Goal: Information Seeking & Learning: Learn about a topic

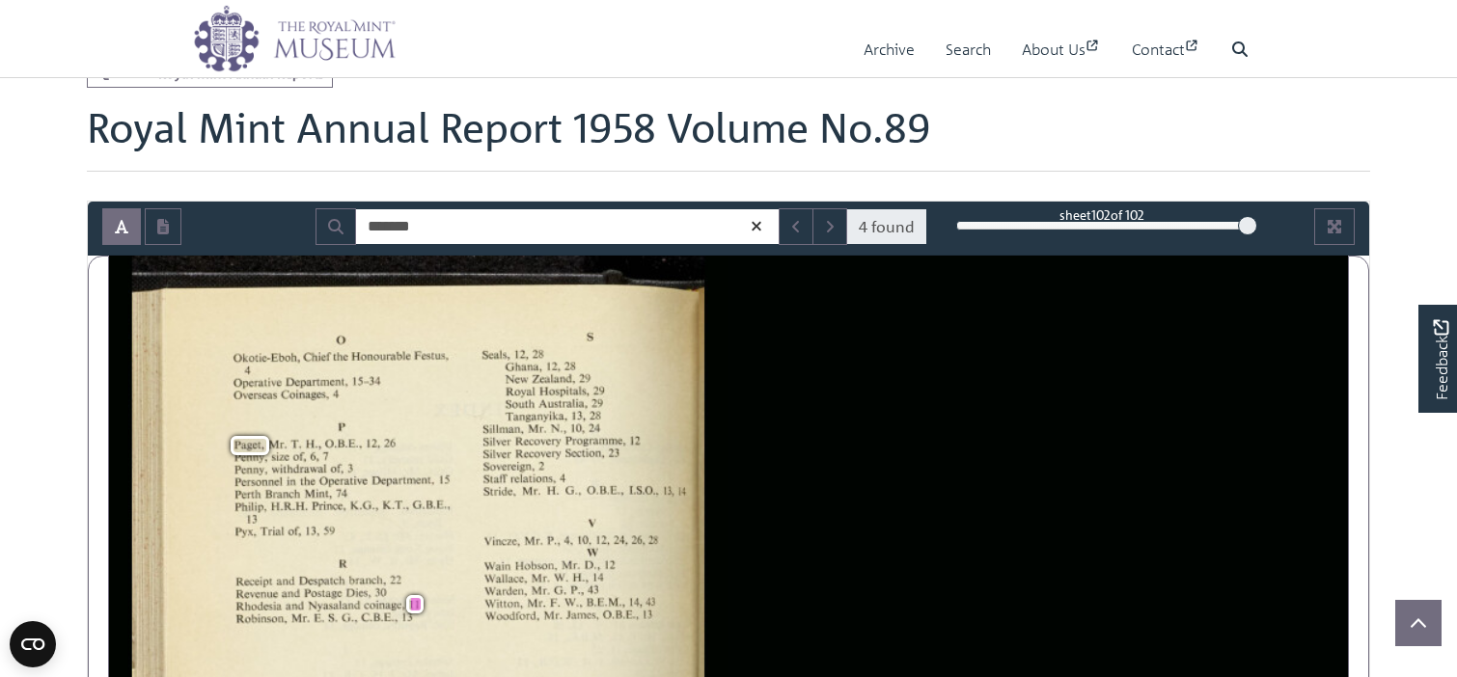
scroll to position [386, 0]
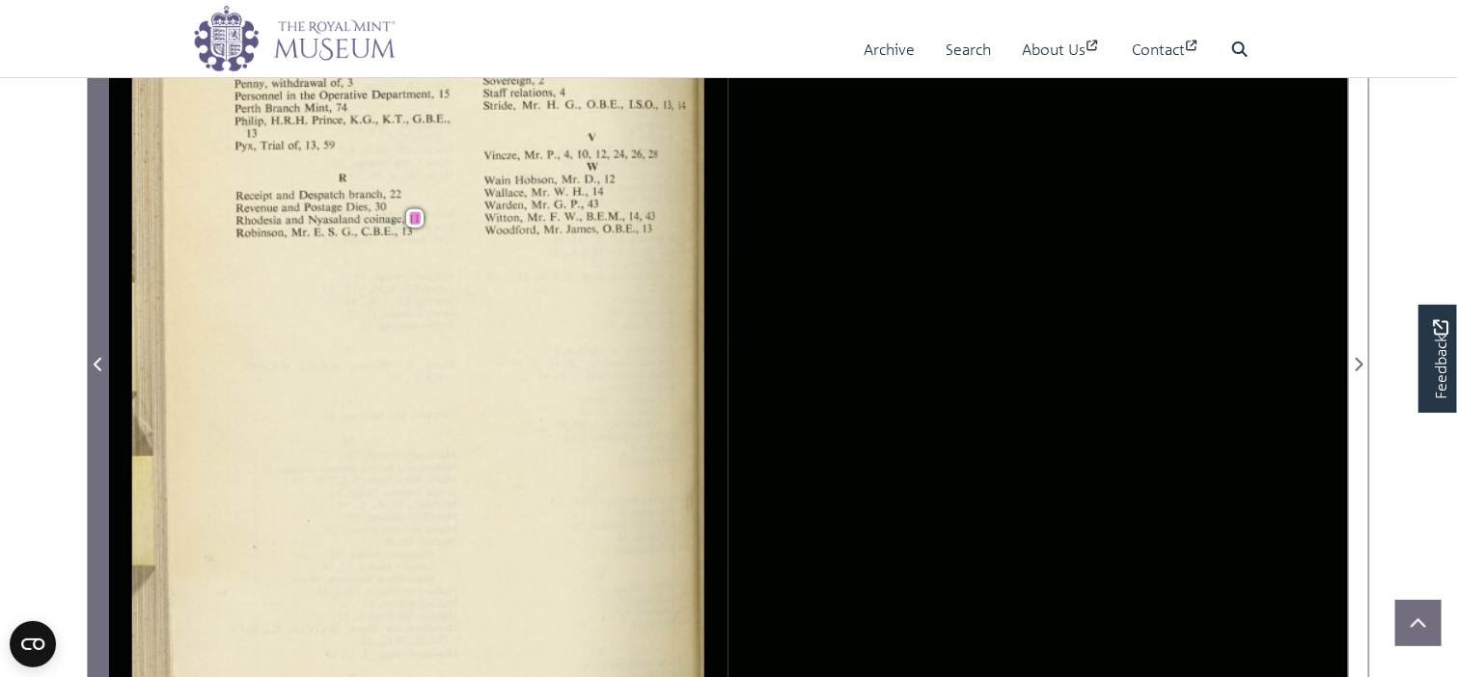
click at [100, 359] on icon "Previous Page" at bounding box center [98, 365] width 8 height 14
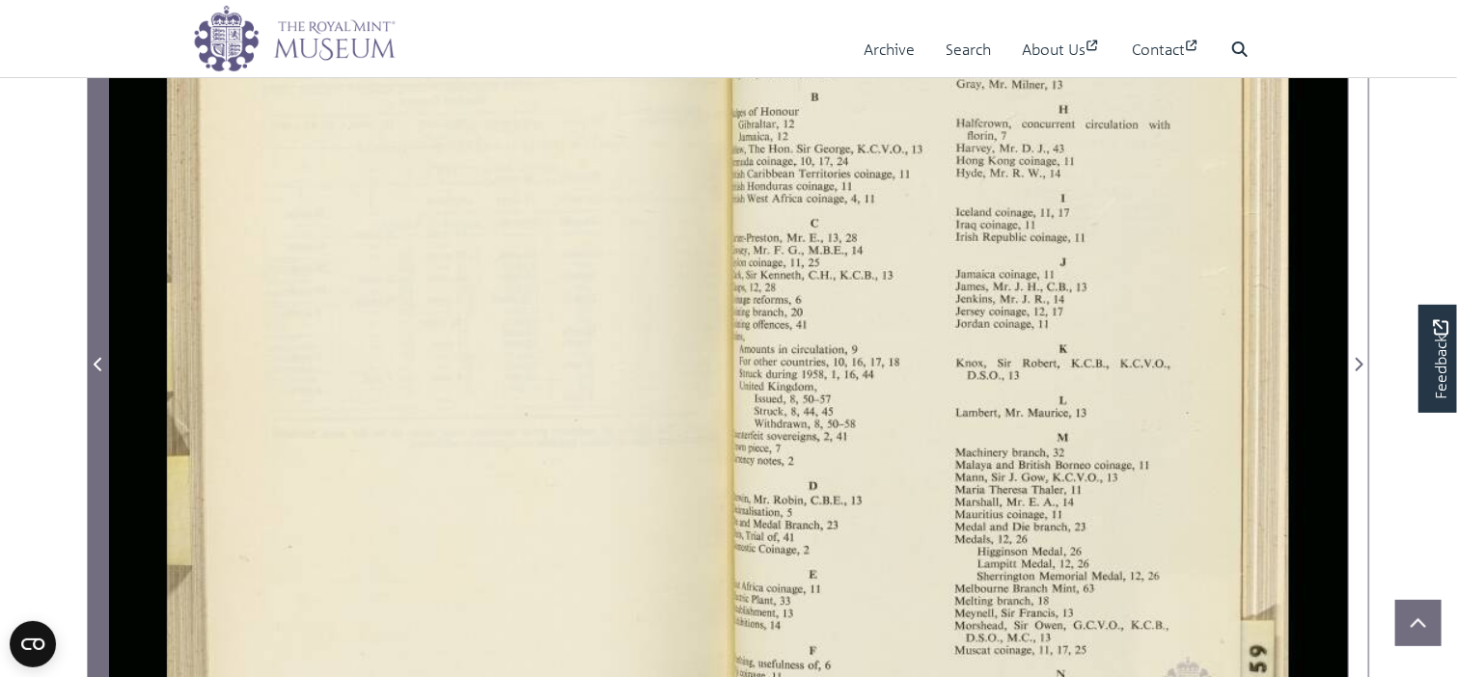
click at [100, 359] on icon "Previous Page" at bounding box center [98, 365] width 8 height 14
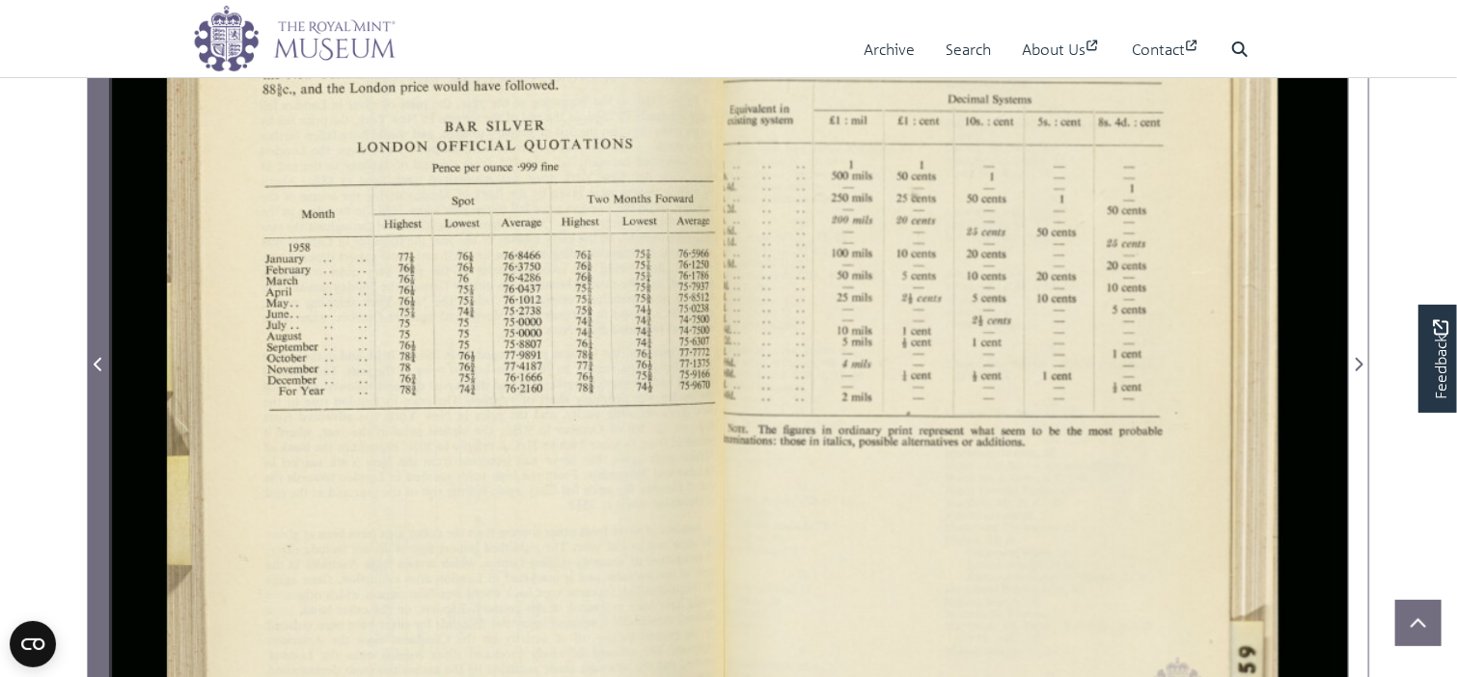
click at [100, 359] on icon "Previous Page" at bounding box center [98, 365] width 8 height 14
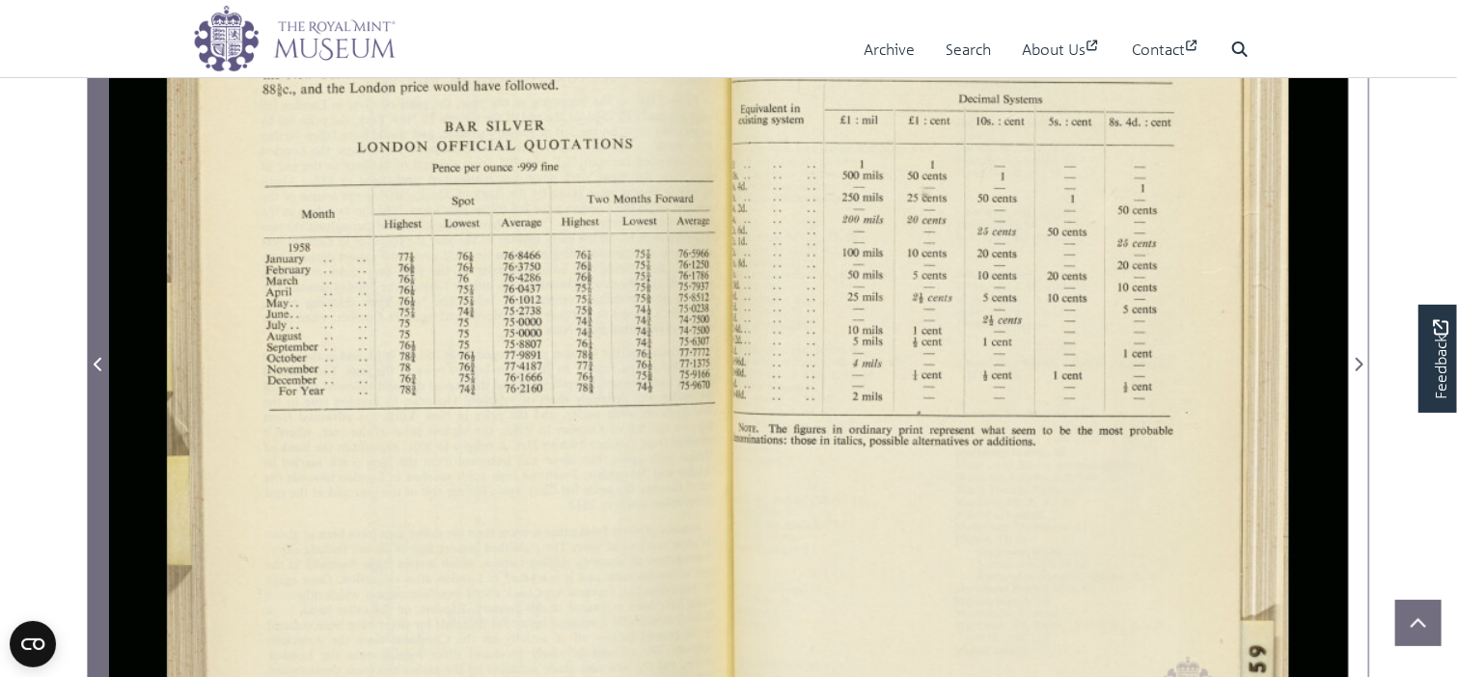
click at [100, 359] on icon "Previous Page" at bounding box center [98, 365] width 8 height 14
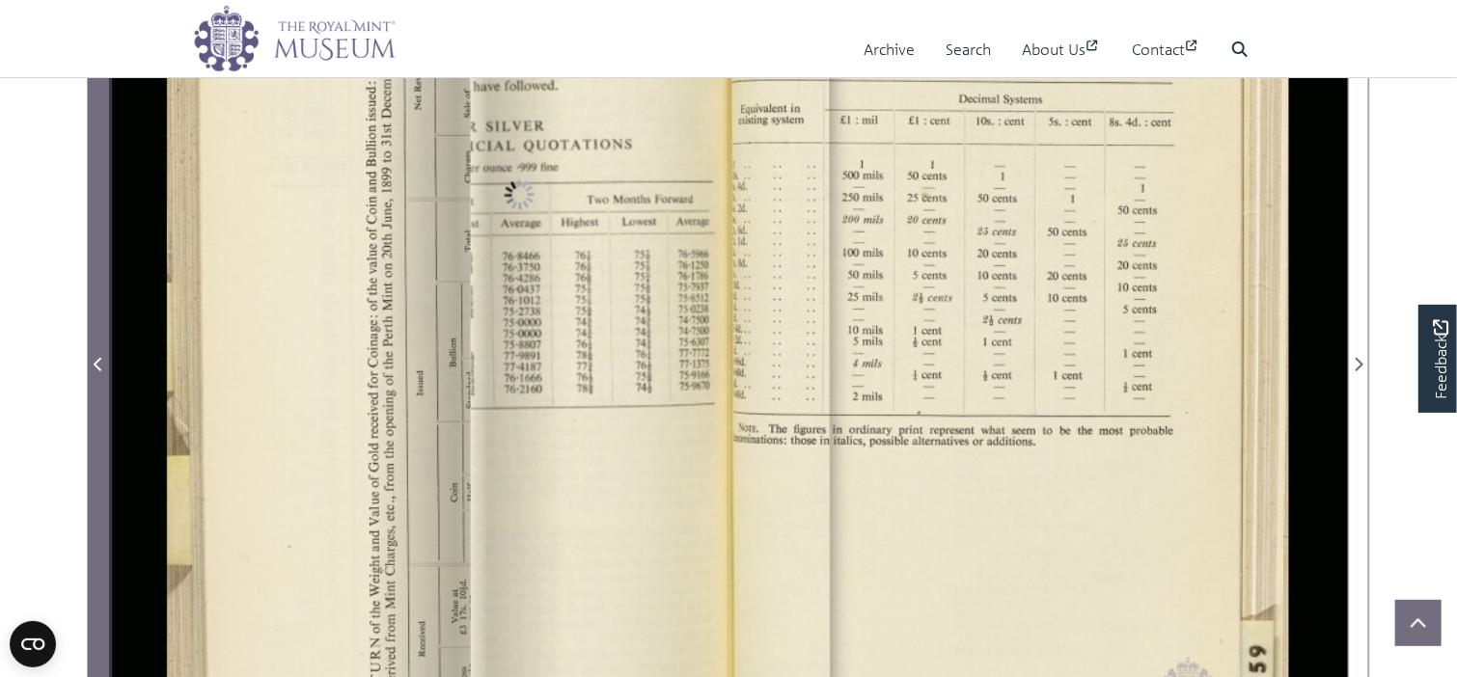
click at [100, 359] on icon "Previous Page" at bounding box center [98, 365] width 8 height 14
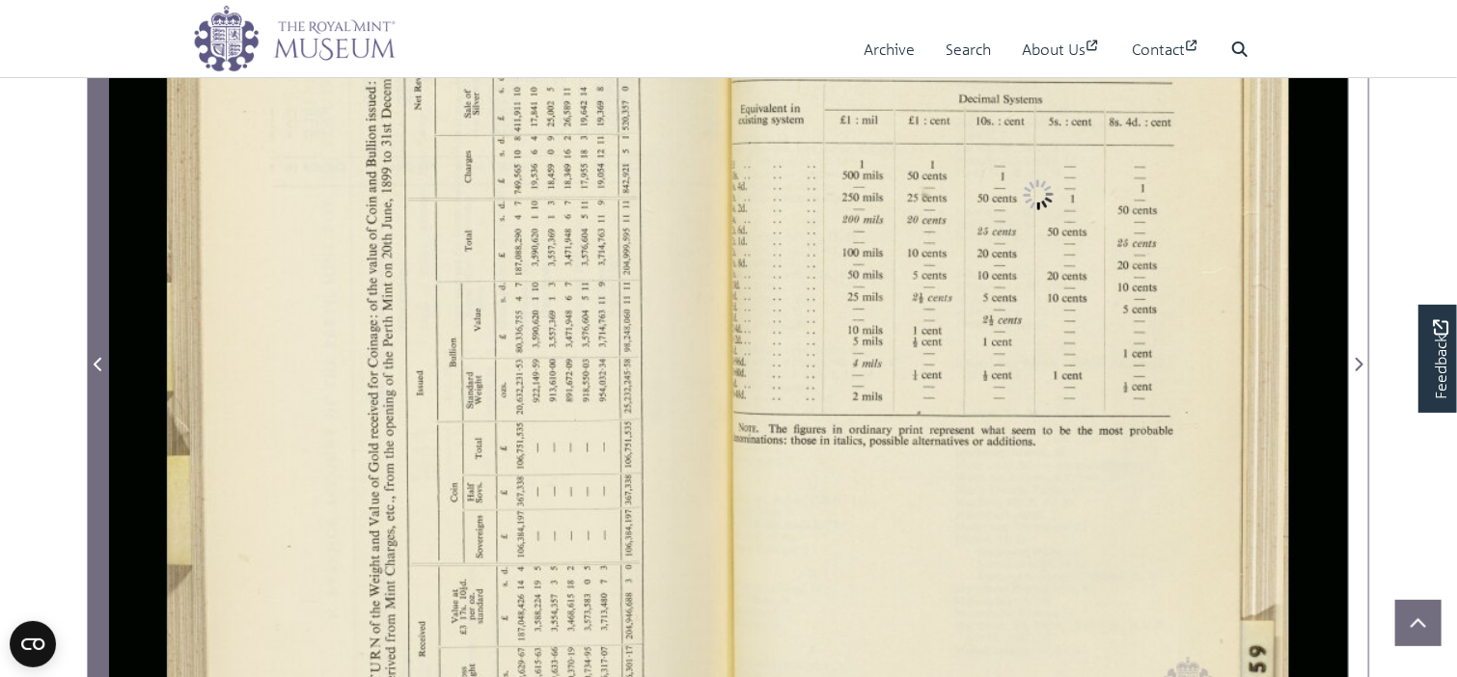
click at [97, 357] on icon "Previous Page" at bounding box center [99, 364] width 10 height 15
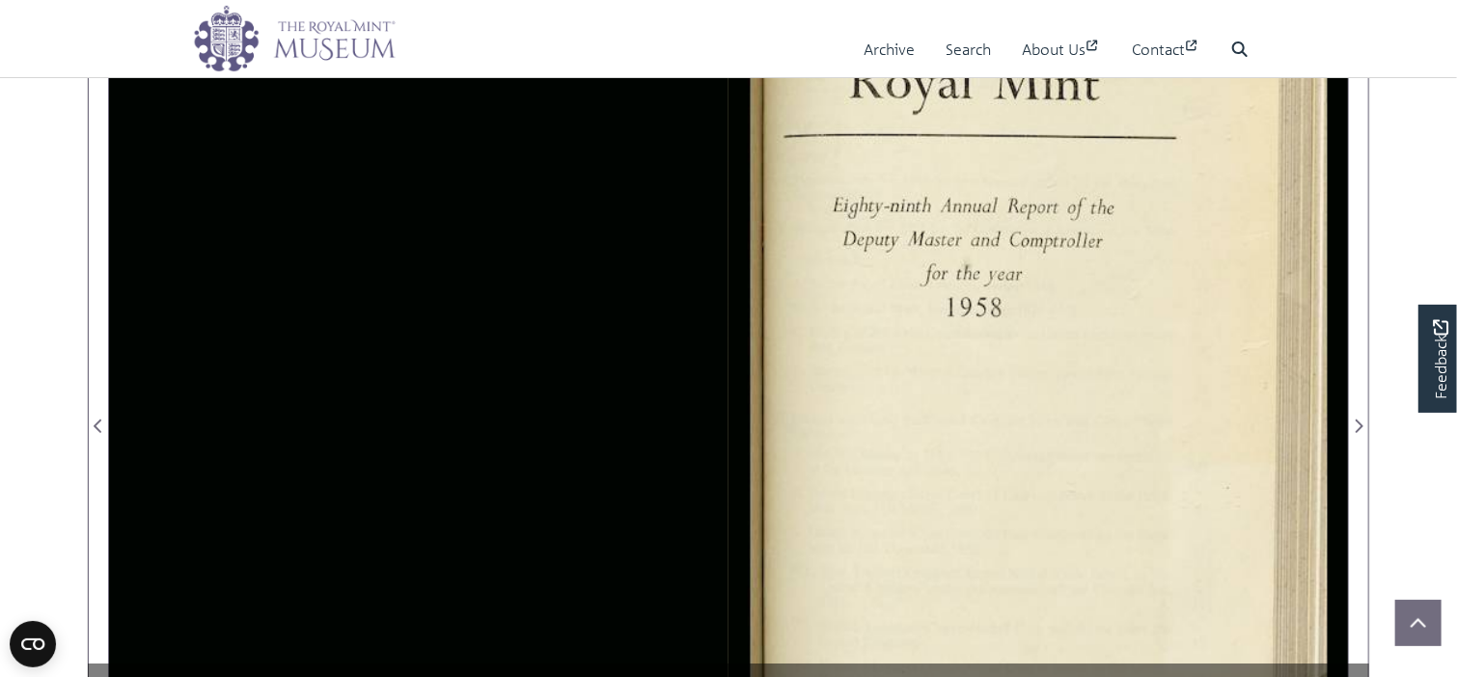
scroll to position [386, 0]
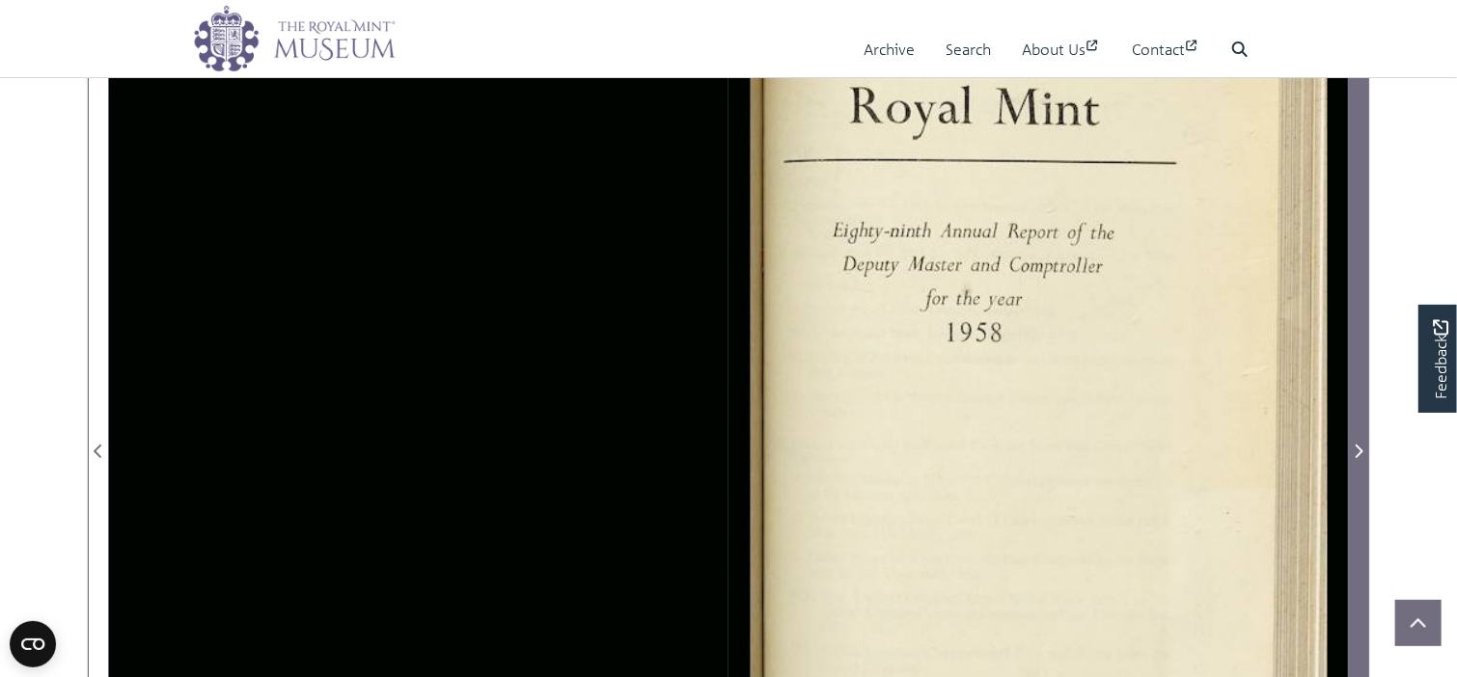
click at [1356, 448] on icon "Next Page" at bounding box center [1358, 451] width 10 height 15
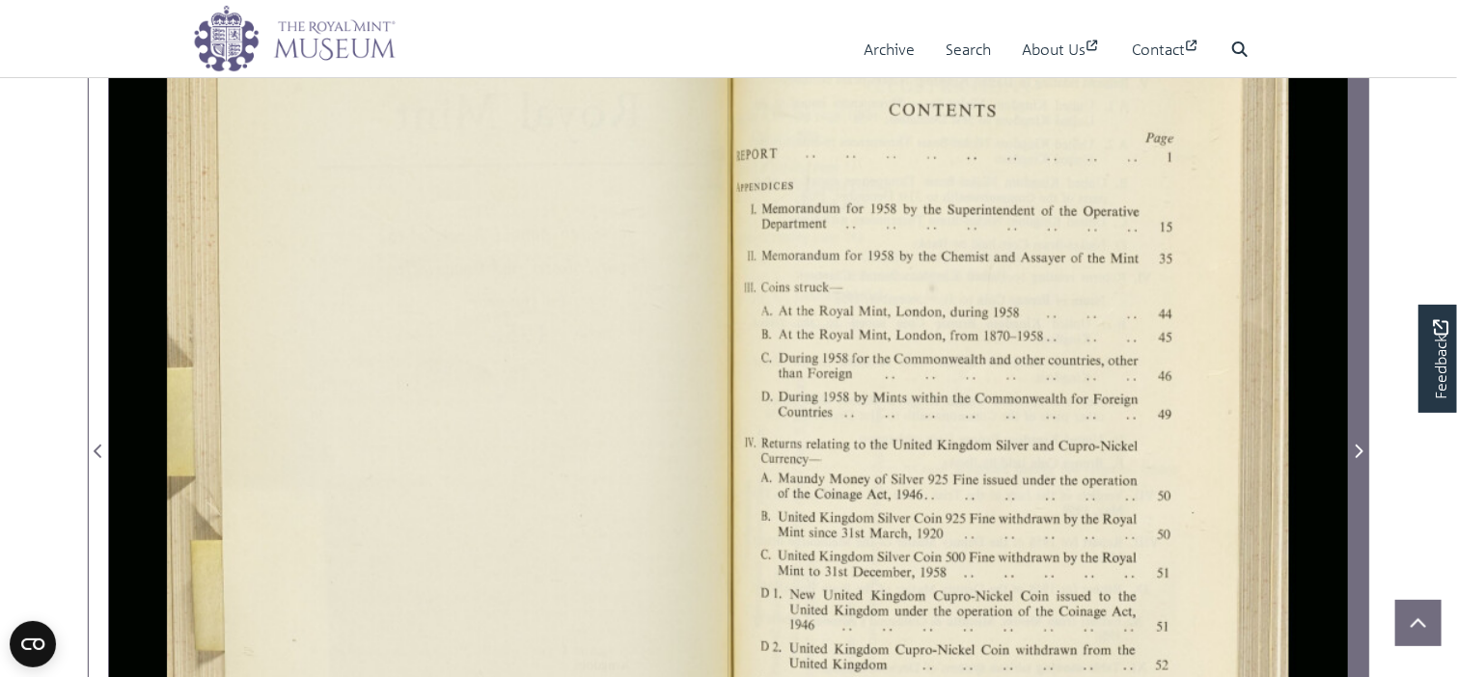
click at [1356, 447] on icon "Next Page" at bounding box center [1358, 451] width 10 height 15
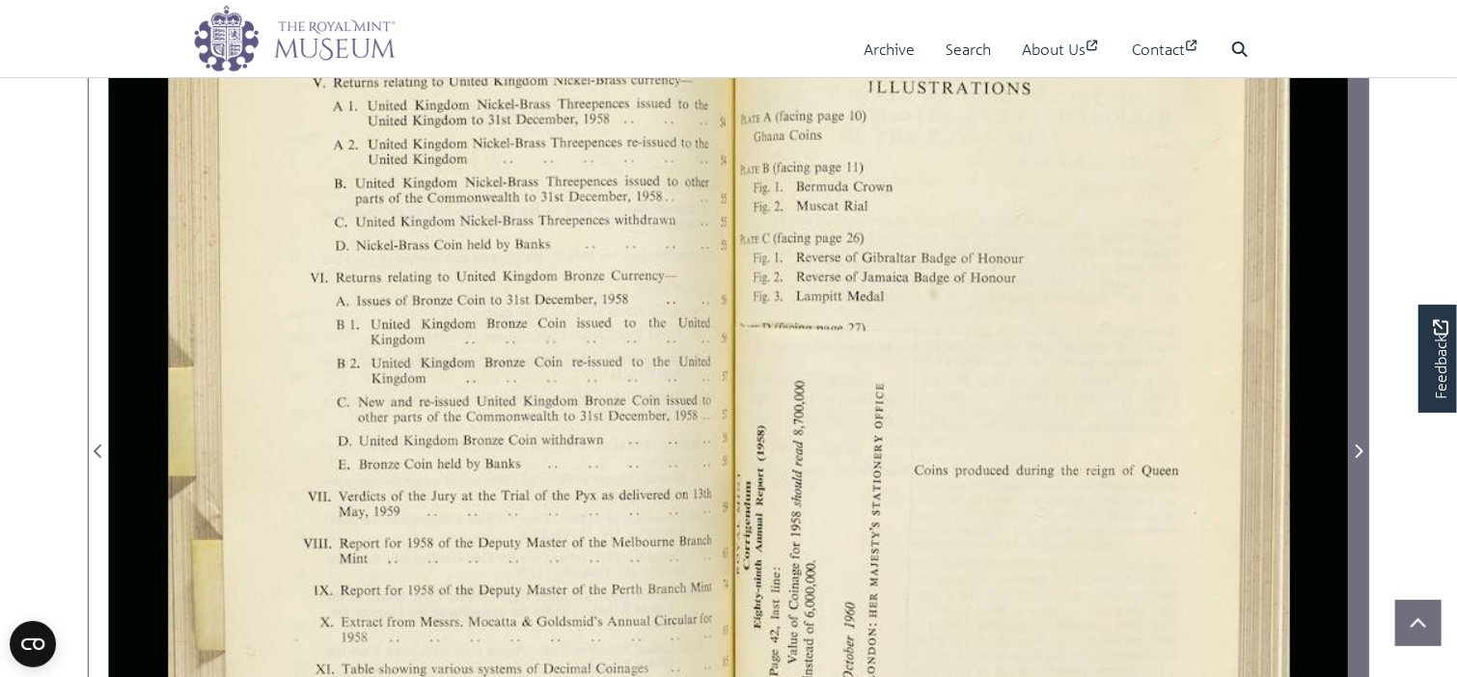
click at [1354, 446] on icon "Next Page" at bounding box center [1358, 451] width 10 height 15
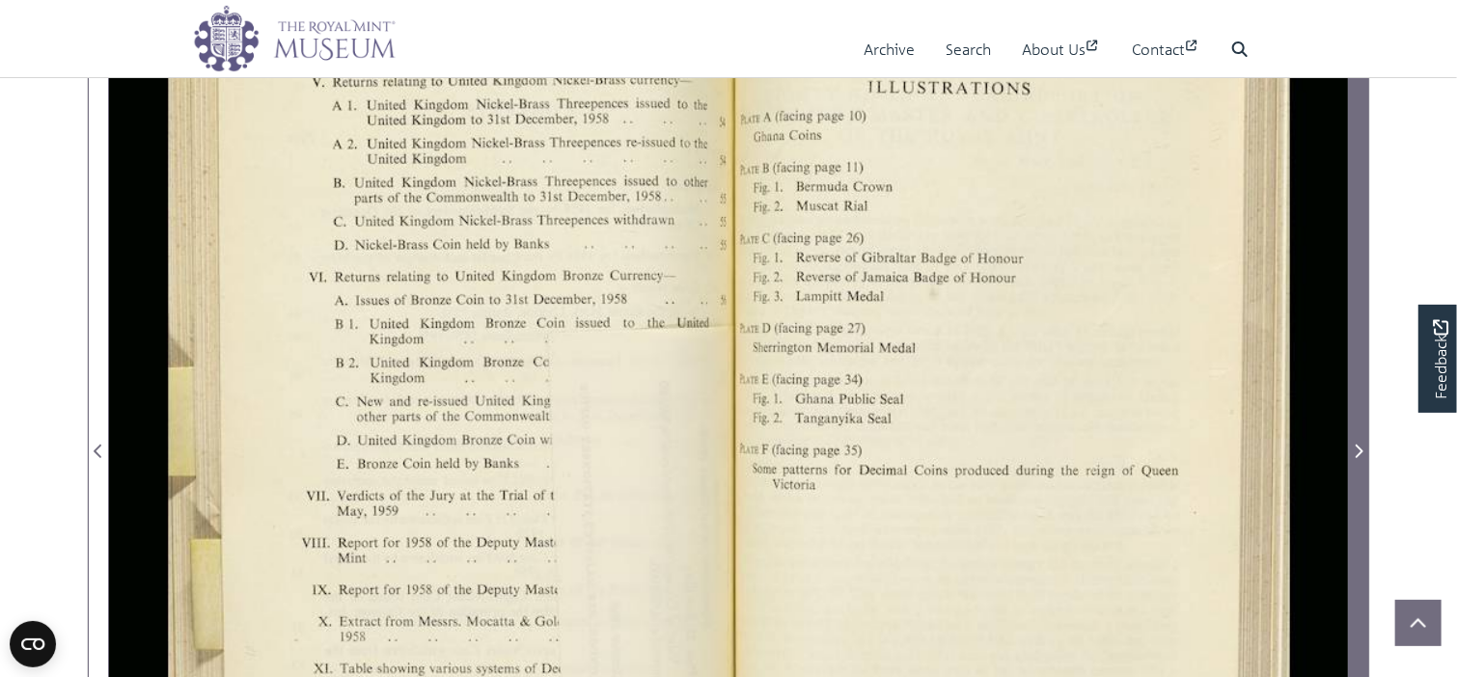
click at [1354, 446] on icon "Next Page" at bounding box center [1358, 451] width 10 height 15
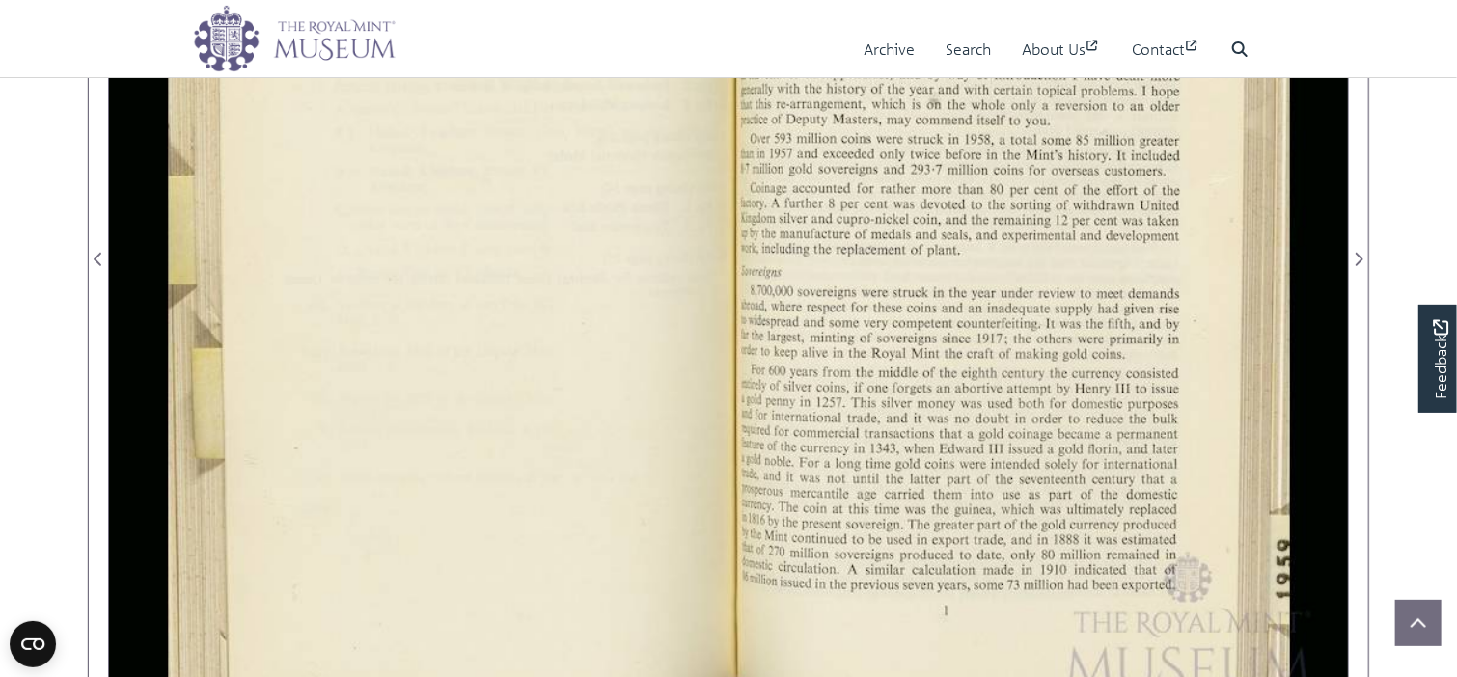
scroll to position [579, 0]
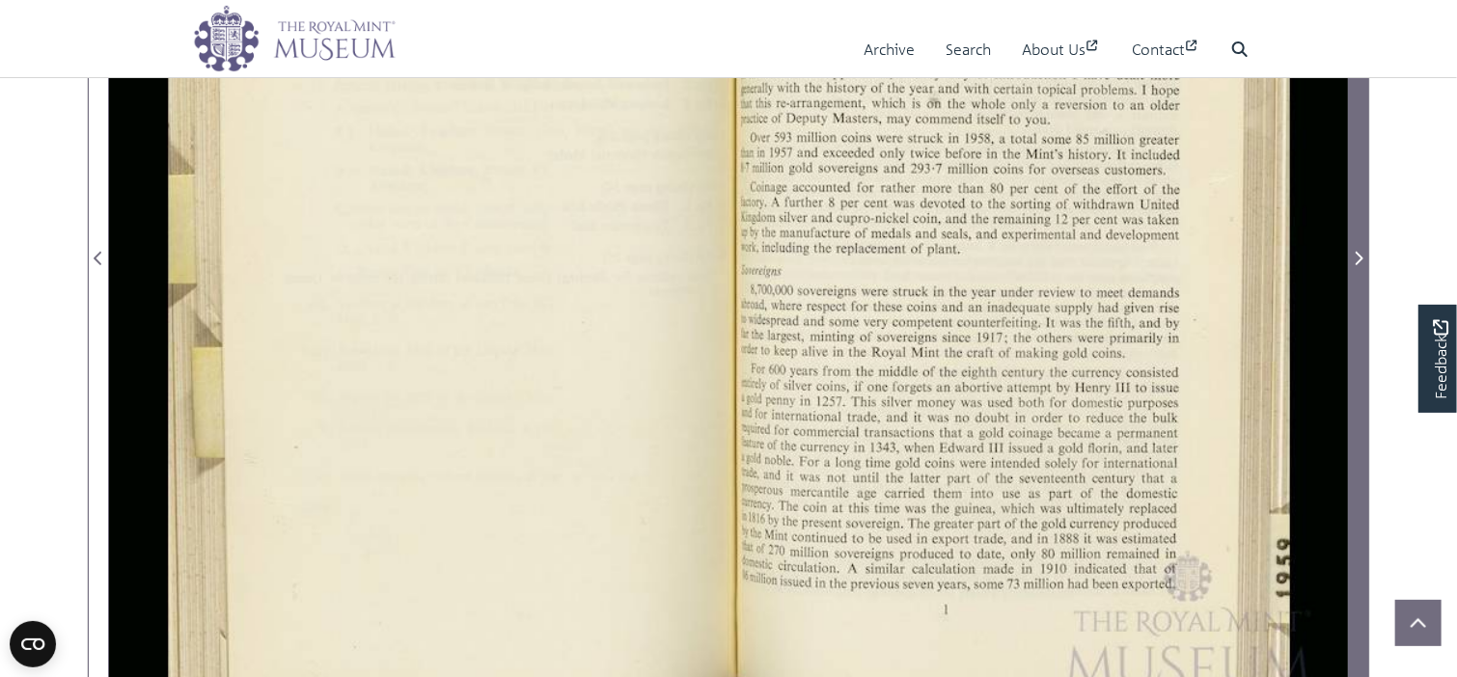
click at [1358, 256] on icon "Next Page" at bounding box center [1358, 258] width 10 height 15
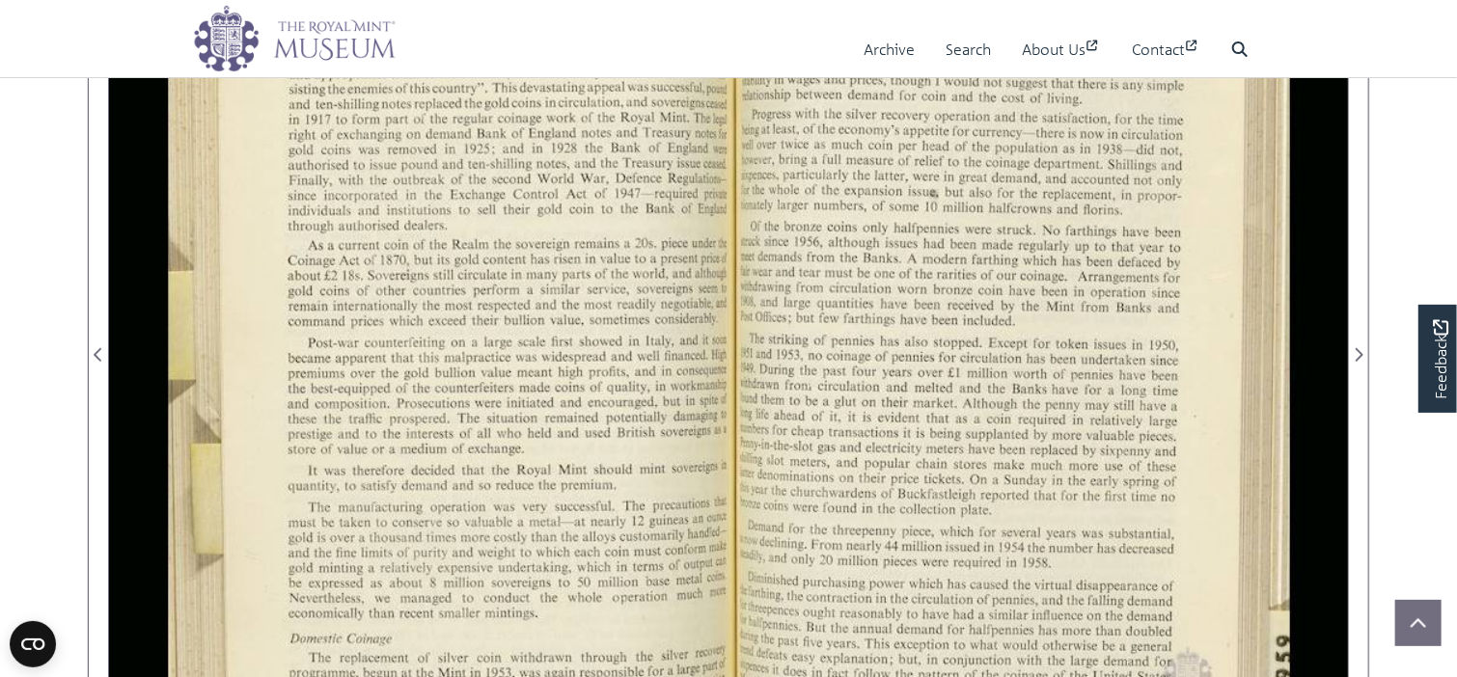
scroll to position [579, 0]
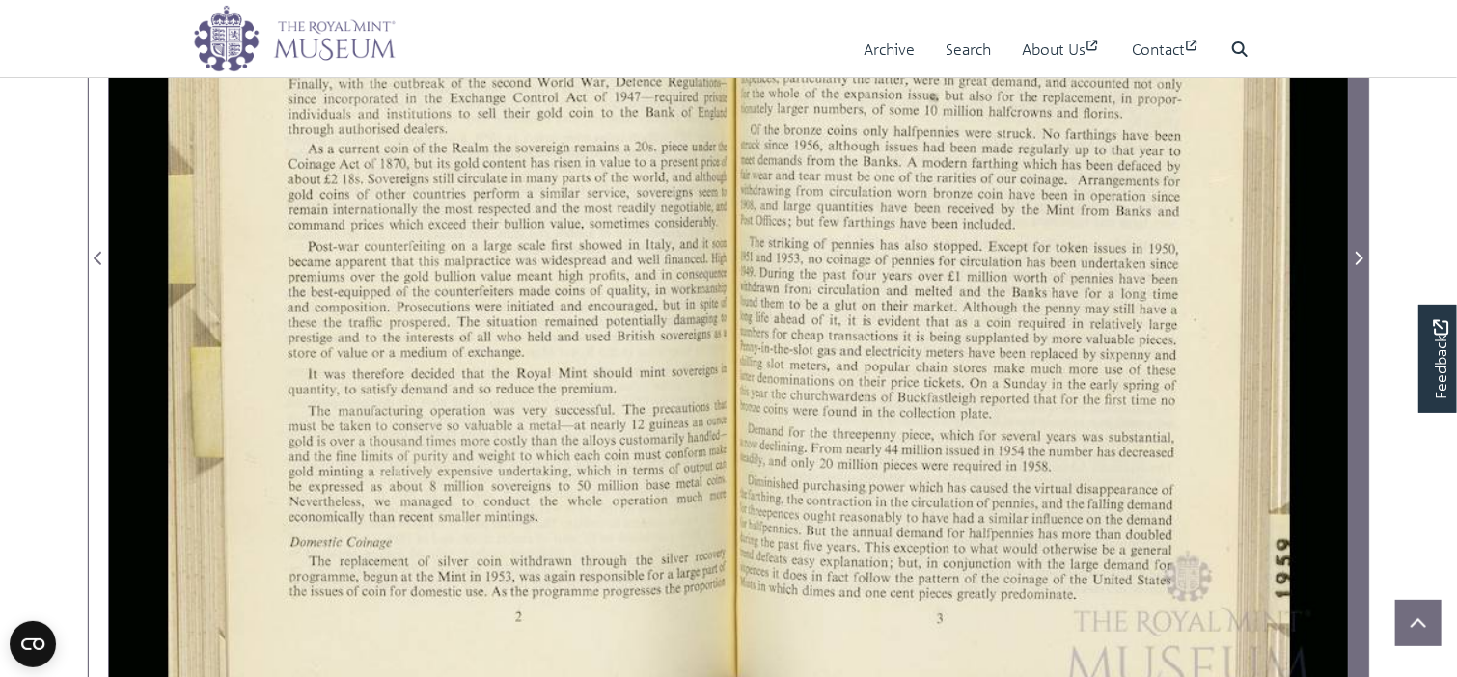
click at [1359, 254] on icon "Next Page" at bounding box center [1359, 259] width 8 height 14
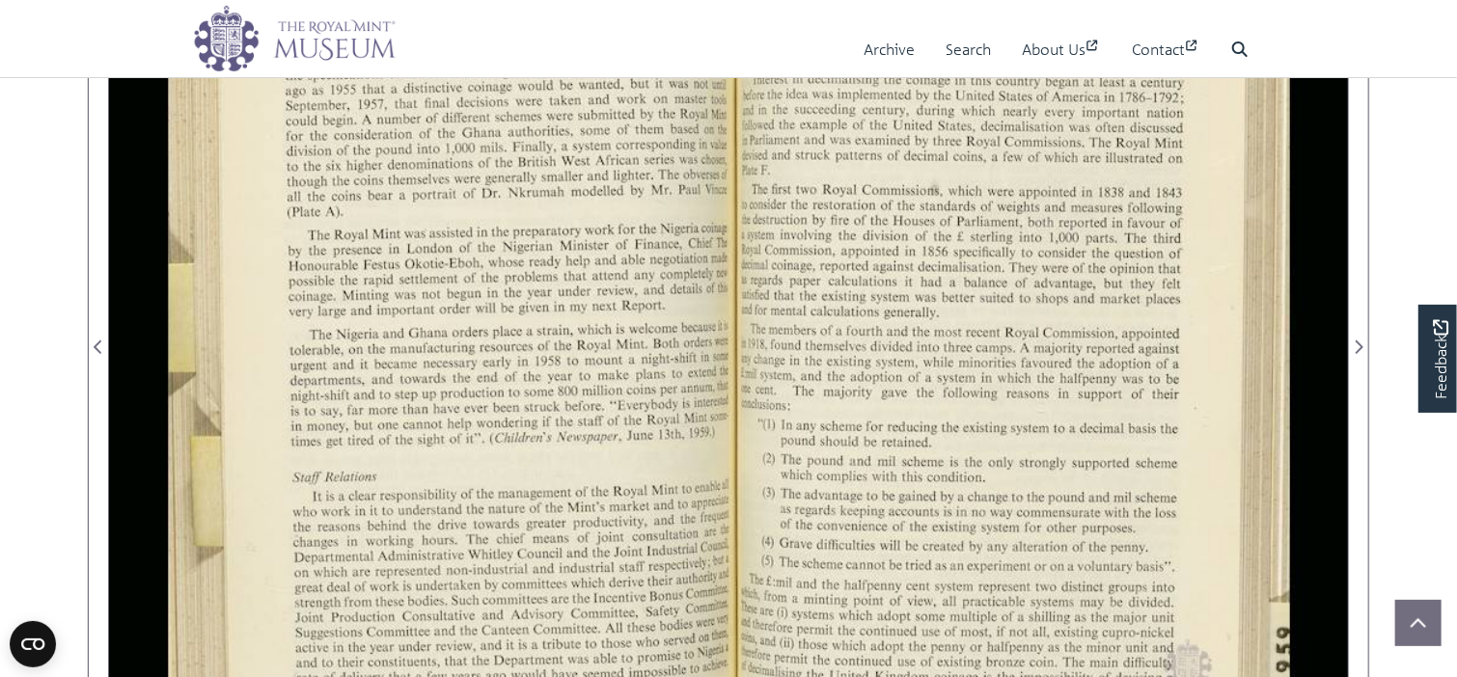
scroll to position [482, 0]
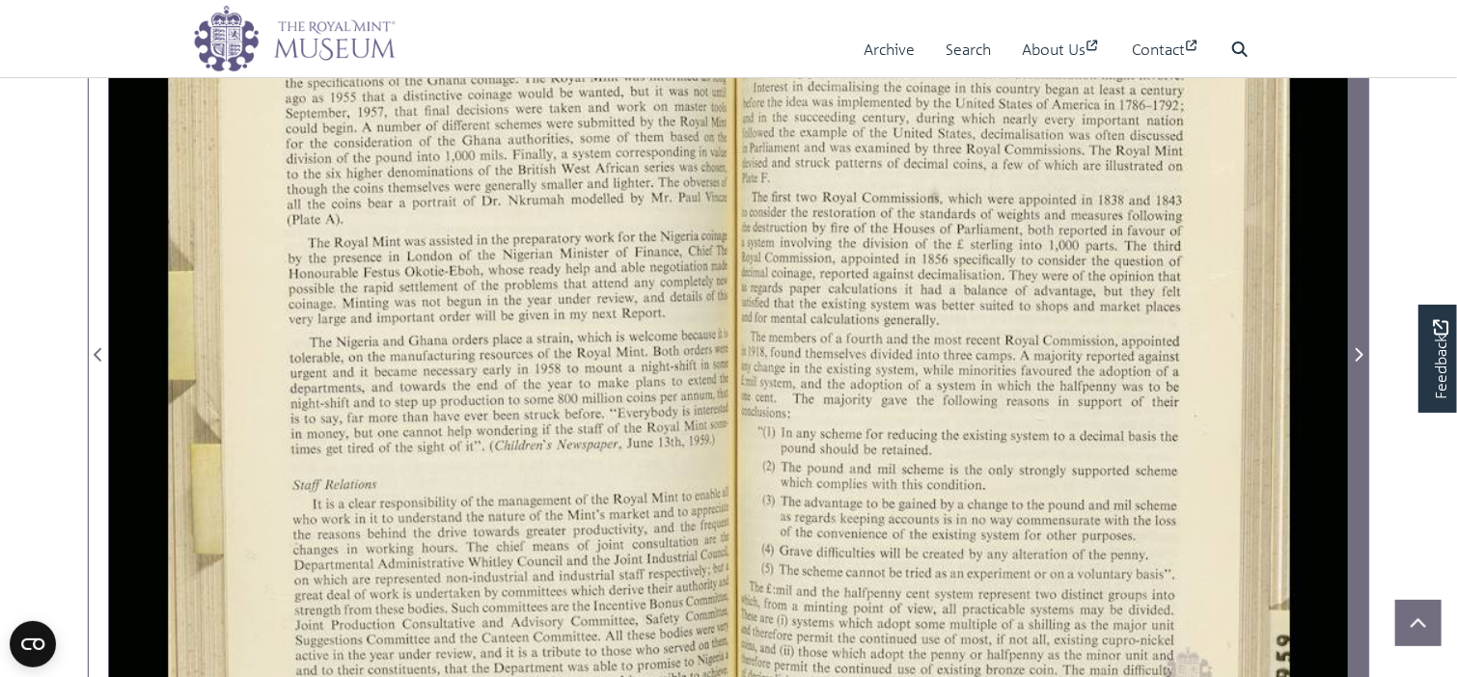
click at [1358, 347] on icon "Next Page" at bounding box center [1358, 354] width 10 height 15
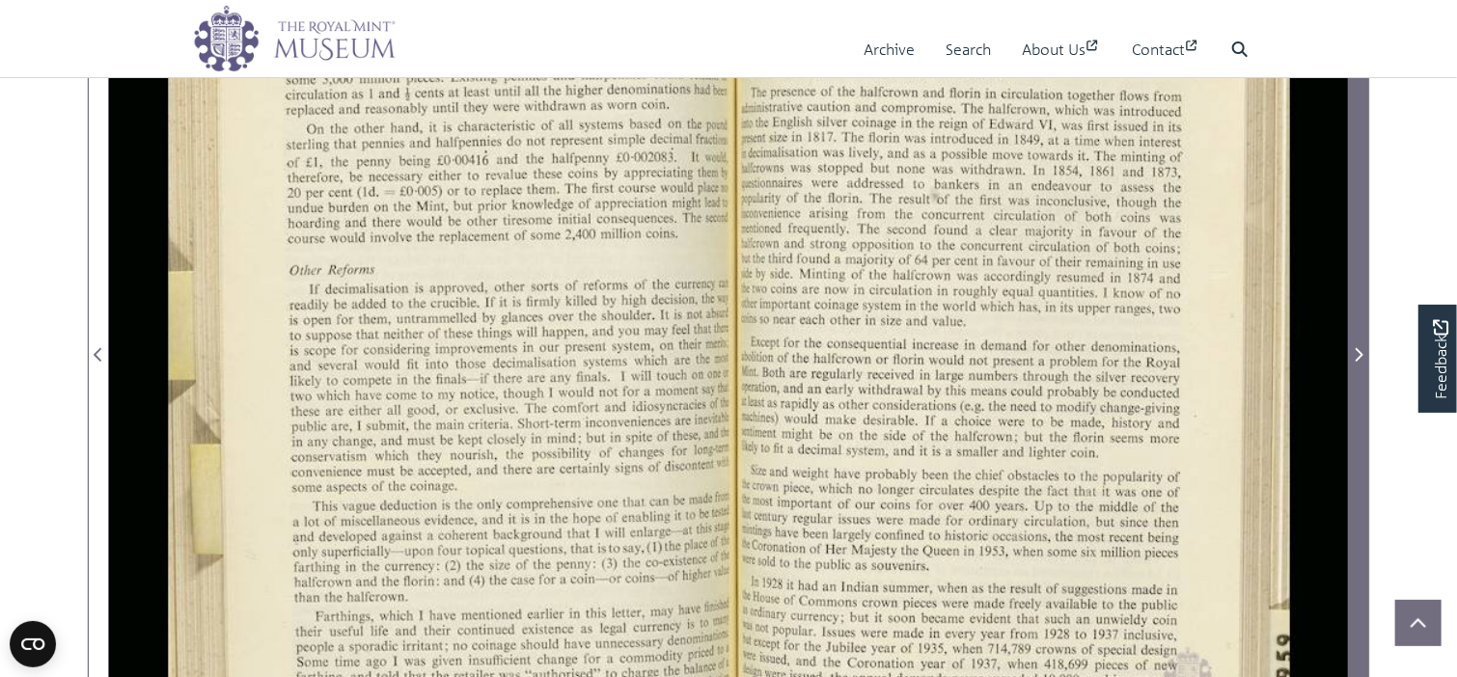
click at [1358, 344] on span "Next Page" at bounding box center [1358, 354] width 19 height 23
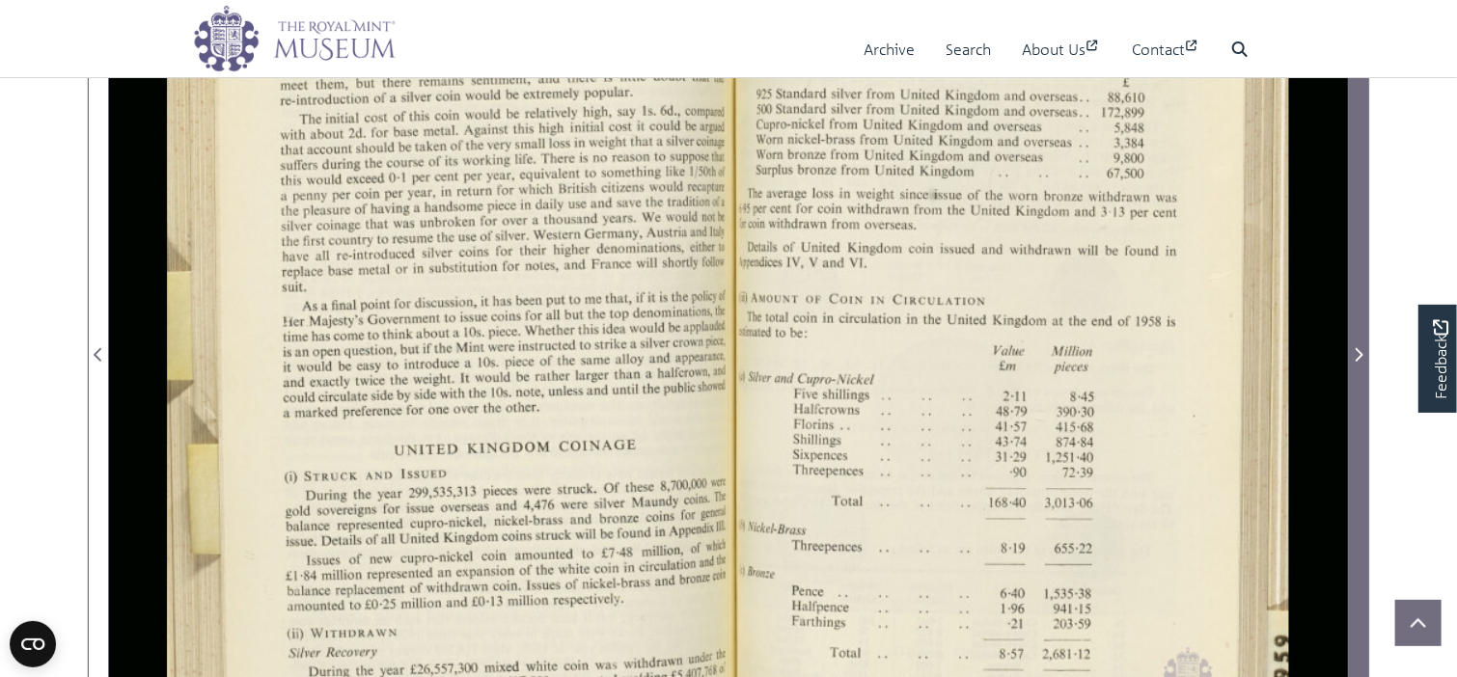
click at [1358, 344] on span "Next Page" at bounding box center [1358, 354] width 19 height 23
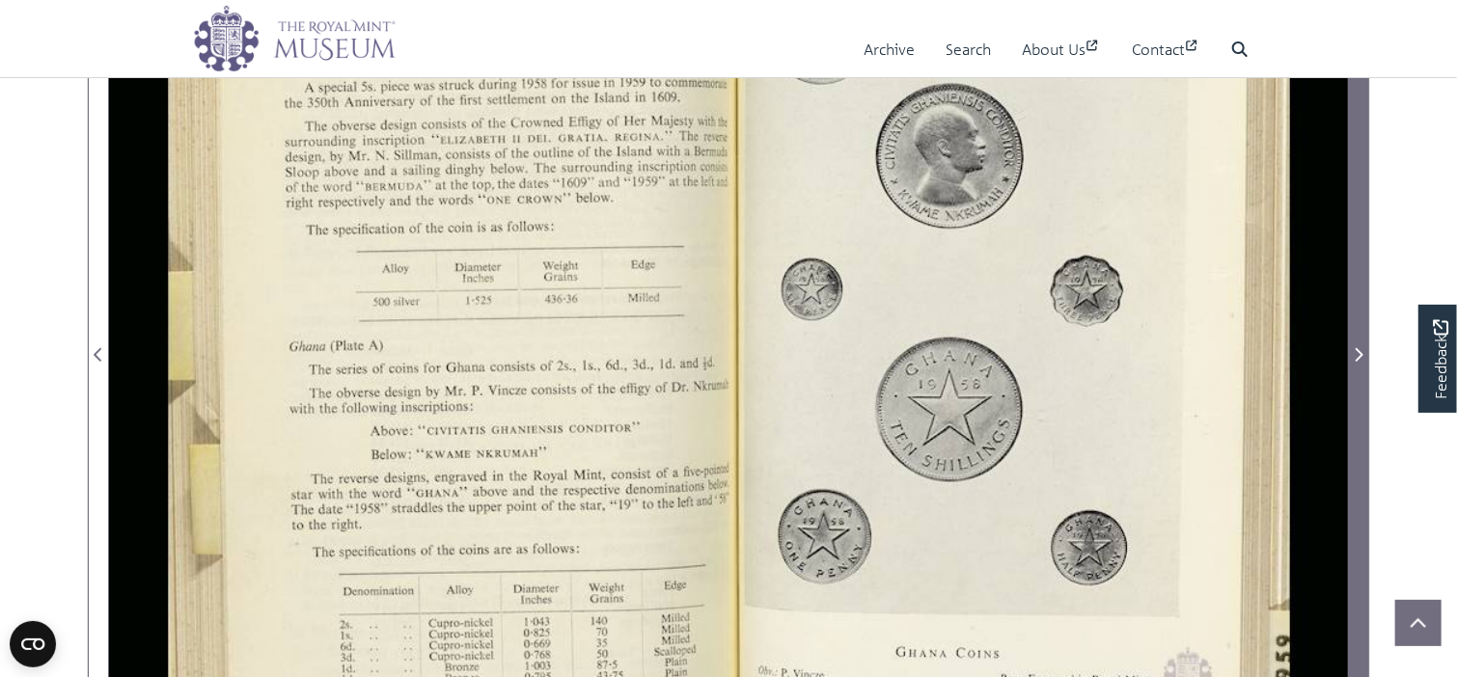
click at [1358, 344] on span "Next Page" at bounding box center [1358, 354] width 19 height 23
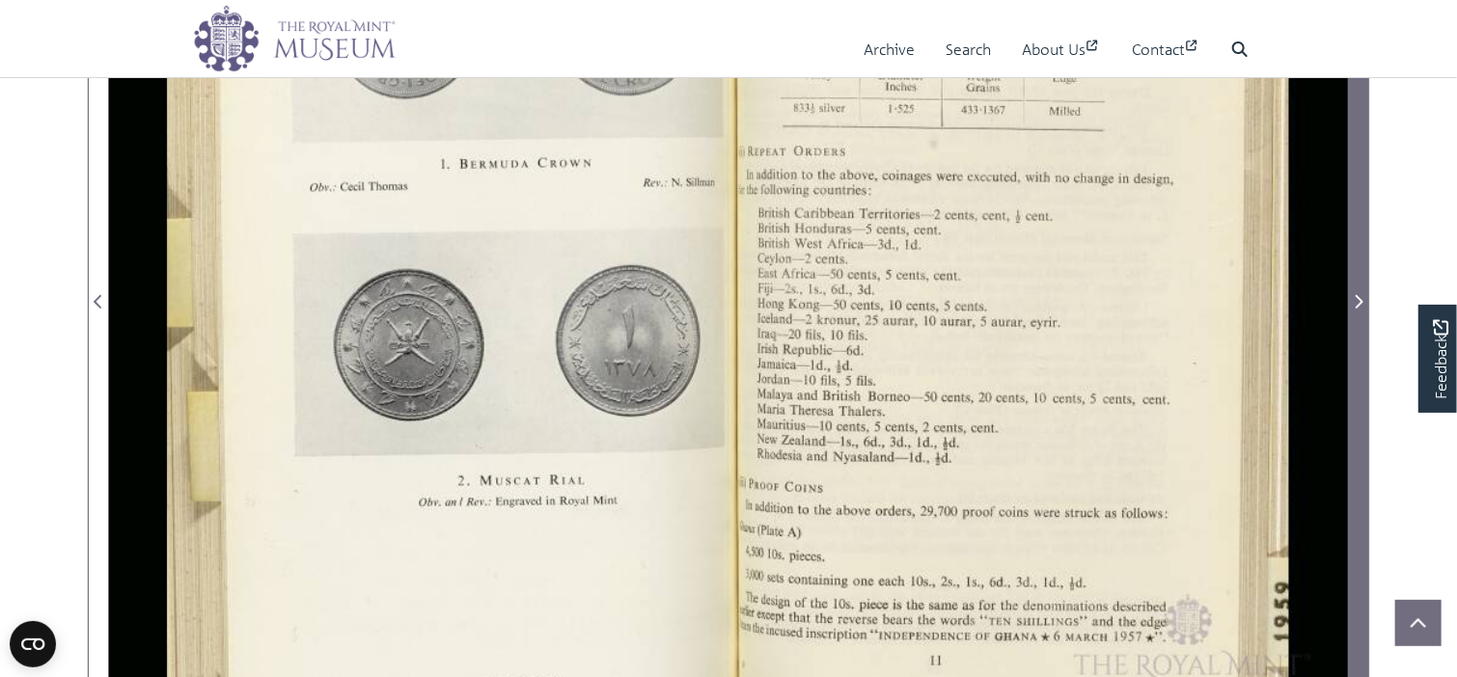
scroll to position [579, 0]
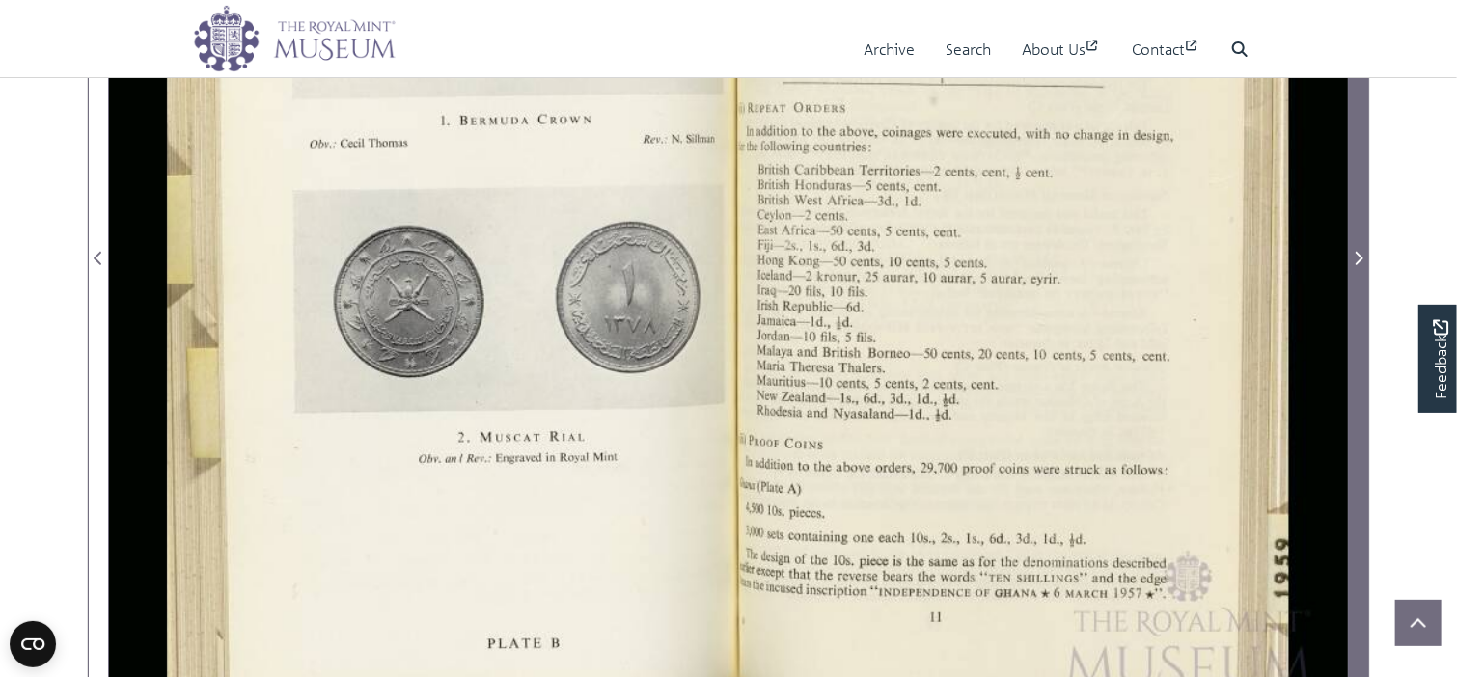
click at [1357, 258] on icon "Next Page" at bounding box center [1358, 258] width 10 height 15
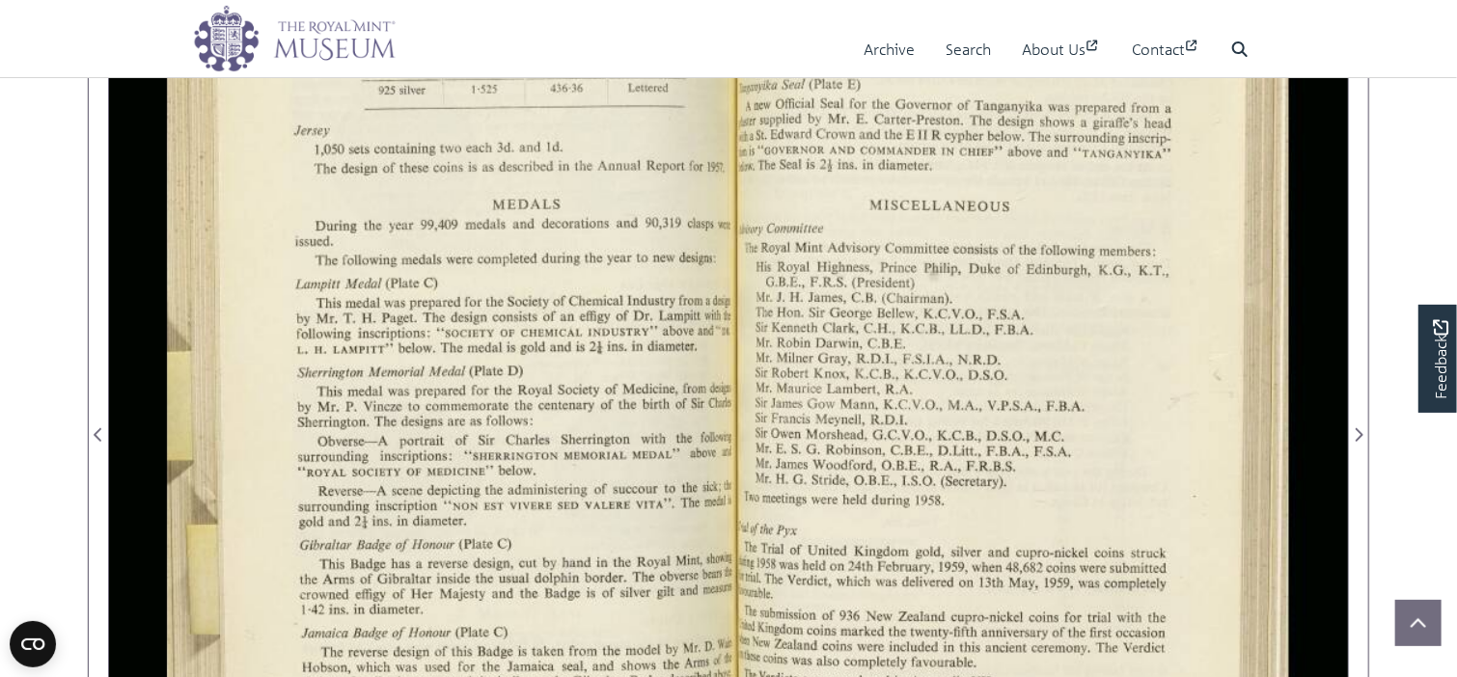
scroll to position [386, 0]
